Goal: Task Accomplishment & Management: Complete application form

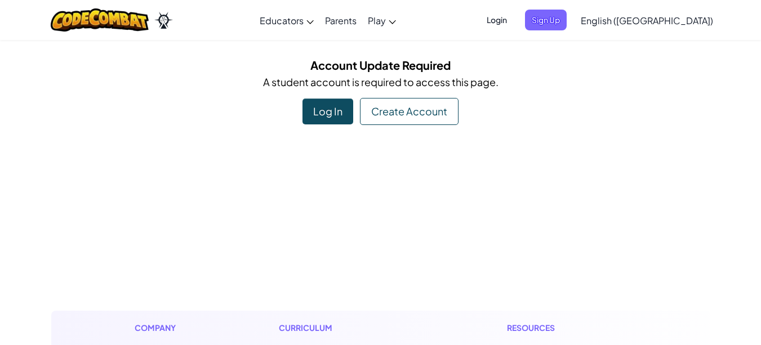
click at [337, 103] on div "Log In" at bounding box center [327, 112] width 51 height 26
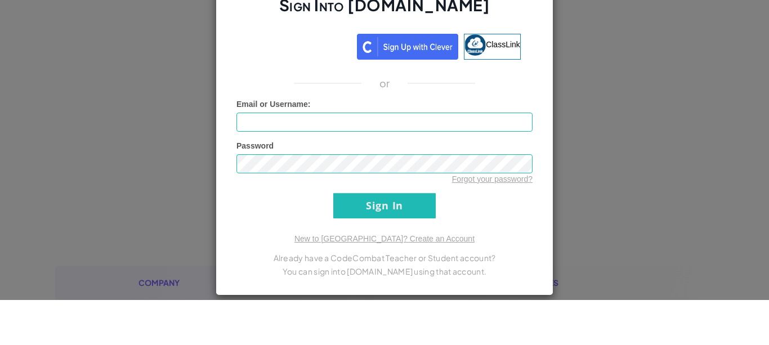
click at [492, 96] on link "ClassLink" at bounding box center [492, 92] width 57 height 26
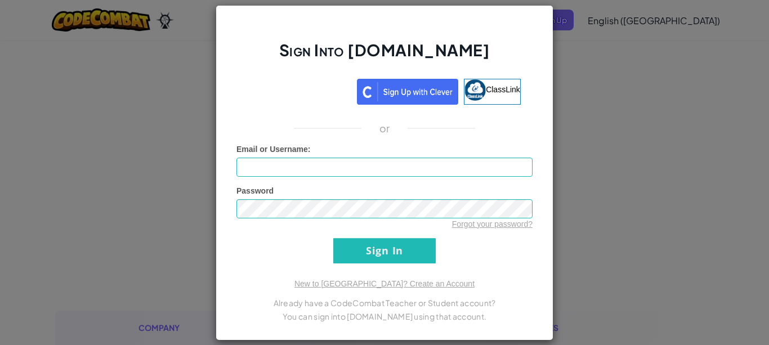
click at [466, 104] on link "ClassLink" at bounding box center [492, 92] width 57 height 26
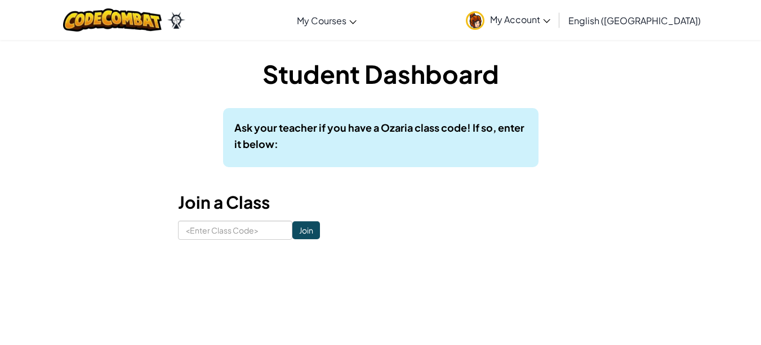
click at [444, 55] on div "Student Dashboard Ask your teacher if you have a Ozaria class code! If so, ente…" at bounding box center [380, 147] width 659 height 217
click at [434, 84] on h1 "Student Dashboard" at bounding box center [380, 73] width 405 height 35
click at [248, 235] on input at bounding box center [235, 230] width 114 height 19
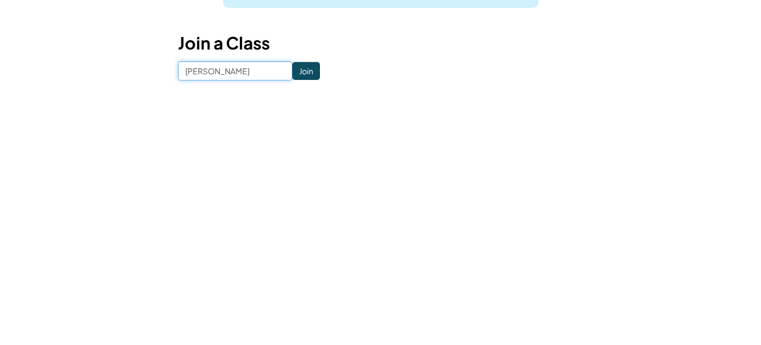
type input "Alle"
type input "Hmm"
type input "🧕"
type input "H"
type input "Þ"
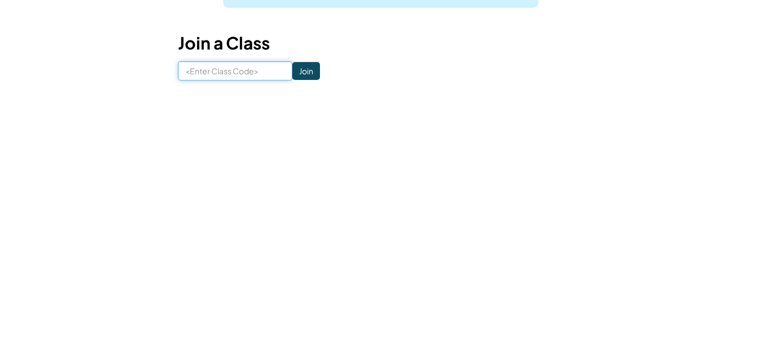
type input "[PERSON_NAME]"
type input "Ther"
type input "[PERSON_NAME]"
type input "MoonGameLeft"
click at [292, 237] on input "Join" at bounding box center [306, 230] width 28 height 18
